Goal: Complete application form

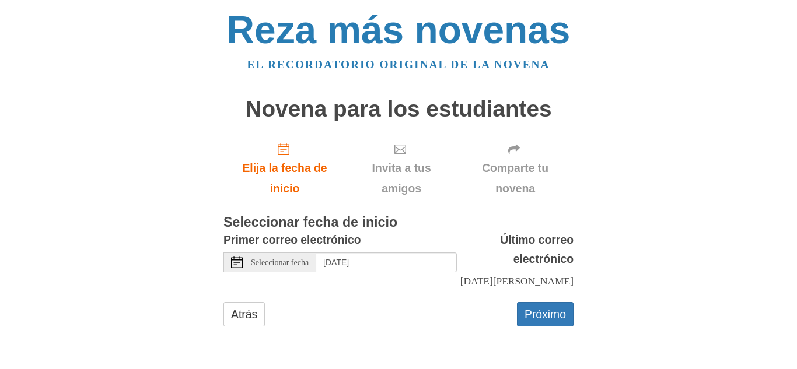
click at [278, 260] on font "Seleccionar fecha" at bounding box center [280, 262] width 58 height 9
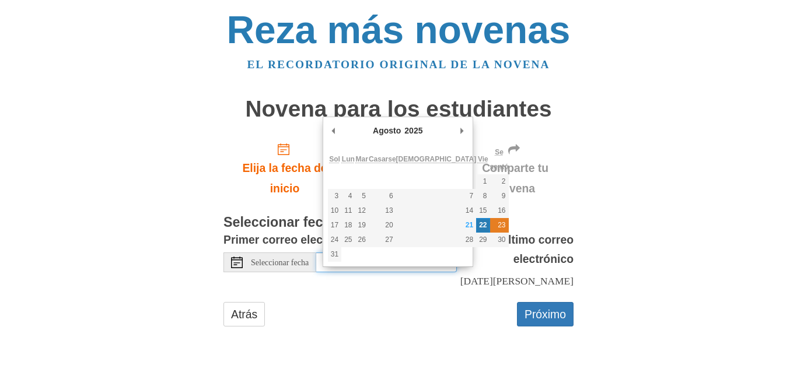
click at [498, 222] on font "23" at bounding box center [502, 225] width 8 height 8
click at [498, 225] on font "23" at bounding box center [502, 225] width 8 height 8
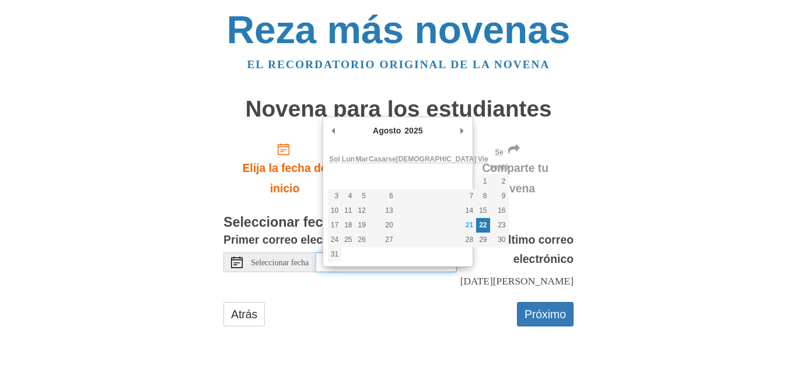
click at [479, 227] on font "22" at bounding box center [483, 225] width 8 height 8
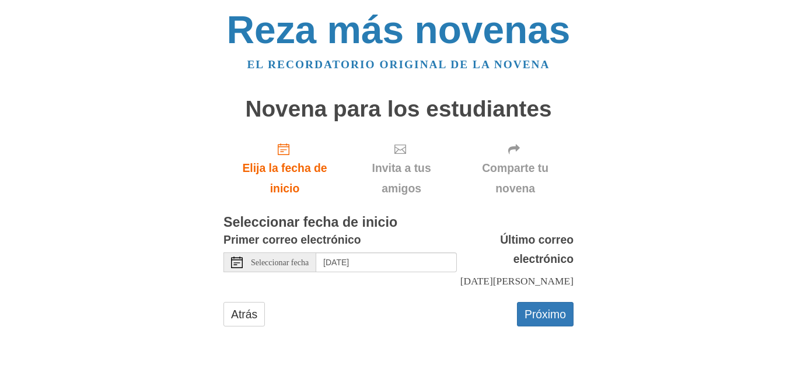
click at [432, 288] on div "Primer correo electrónico Seleccionar fecha [DATE] Último correo electrónico [D…" at bounding box center [398, 260] width 350 height 61
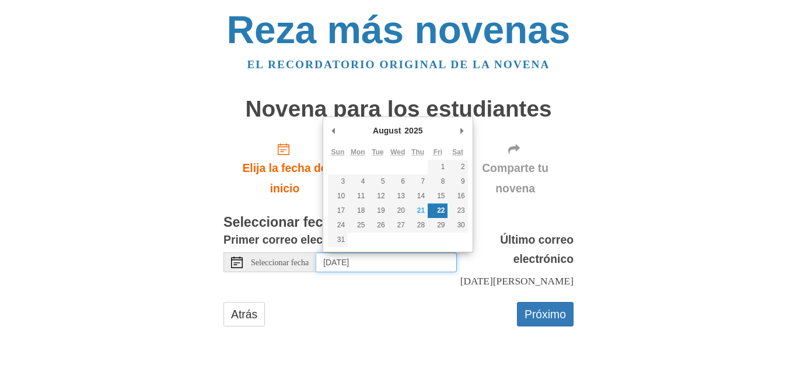
click at [414, 256] on input "[DATE]" at bounding box center [386, 263] width 141 height 20
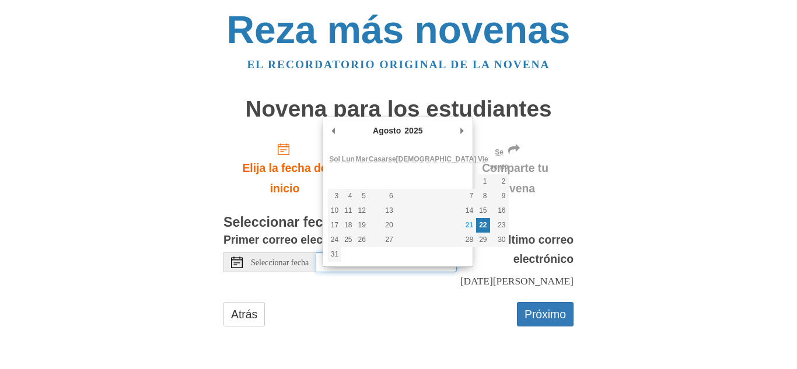
click at [479, 226] on font "22" at bounding box center [483, 225] width 8 height 8
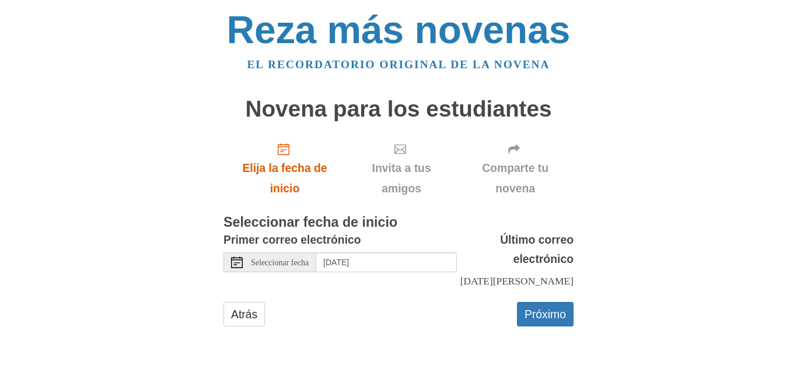
drag, startPoint x: 306, startPoint y: 307, endPoint x: 272, endPoint y: 133, distance: 177.2
click at [272, 133] on main "Novena para los estudiantes Elija la fecha de inicio Invita a tus amigos Compar…" at bounding box center [398, 218] width 350 height 264
